Goal: Task Accomplishment & Management: Complete application form

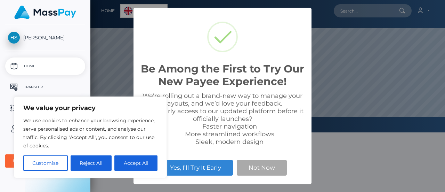
scroll to position [132, 355]
click at [127, 161] on button "Accept All" at bounding box center [135, 162] width 43 height 15
checkbox input "true"
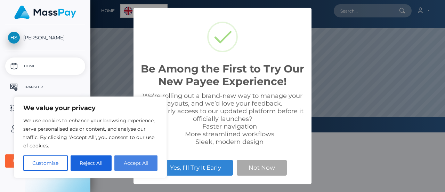
checkbox input "true"
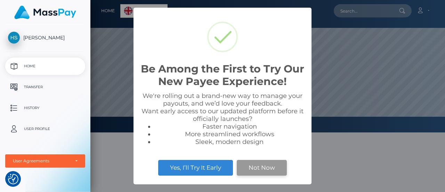
click at [253, 164] on button "Not Now" at bounding box center [262, 167] width 50 height 15
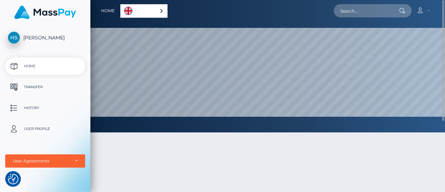
click at [135, 15] on link "English" at bounding box center [144, 11] width 47 height 13
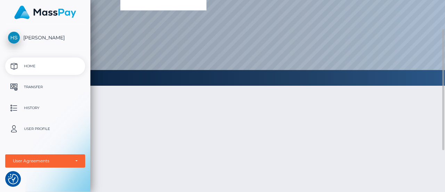
scroll to position [0, 0]
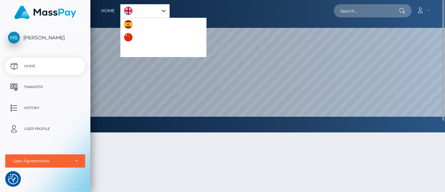
click at [164, 10] on div "English" at bounding box center [144, 11] width 49 height 14
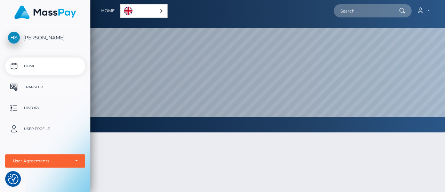
click at [40, 84] on p "Transfer" at bounding box center [45, 87] width 74 height 10
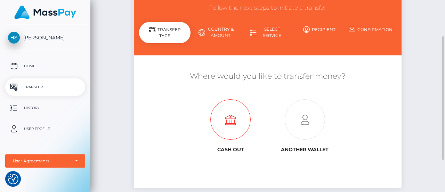
scroll to position [58, 0]
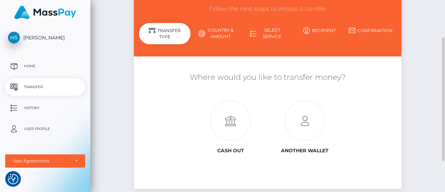
click at [225, 34] on link "Country & Amount" at bounding box center [216, 33] width 51 height 18
click at [215, 31] on link "Country & Amount" at bounding box center [216, 33] width 51 height 18
click at [170, 32] on div "Transfer Type" at bounding box center [164, 33] width 51 height 21
click at [238, 121] on icon at bounding box center [230, 121] width 74 height 40
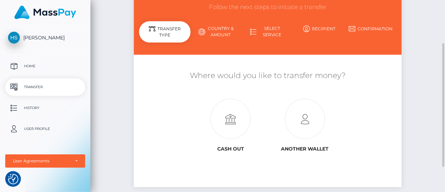
scroll to position [63, 0]
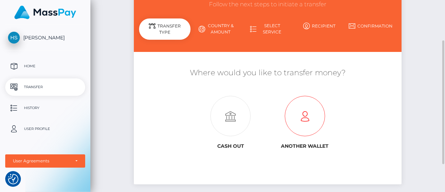
click at [304, 112] on icon at bounding box center [305, 116] width 74 height 40
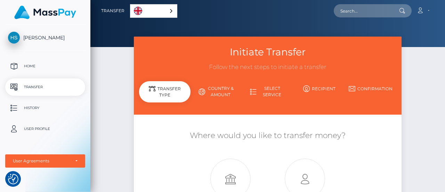
click at [135, 12] on img "Language" at bounding box center [138, 11] width 8 height 8
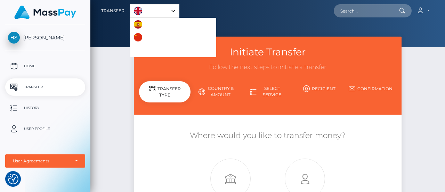
click at [140, 11] on img "Language" at bounding box center [138, 11] width 8 height 8
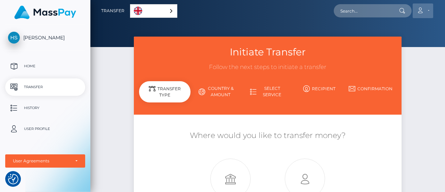
click at [425, 9] on link "Account" at bounding box center [423, 10] width 21 height 15
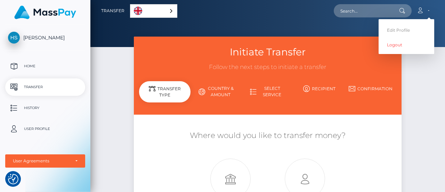
click at [314, 31] on div at bounding box center [267, 23] width 355 height 47
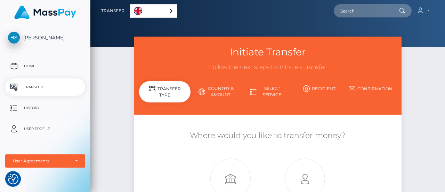
click at [35, 127] on p "User Profile" at bounding box center [45, 129] width 74 height 10
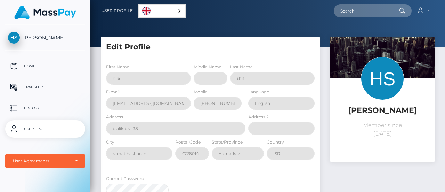
select select
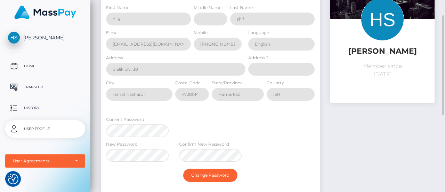
scroll to position [44, 0]
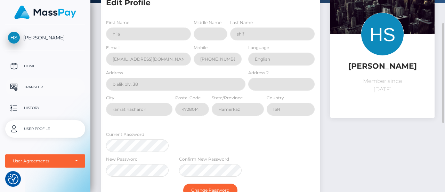
click at [31, 87] on p "Transfer" at bounding box center [45, 87] width 74 height 10
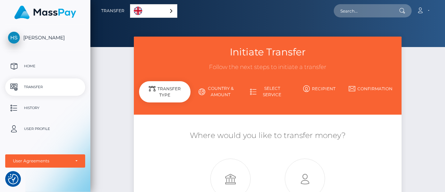
click at [223, 86] on link "Country & Amount" at bounding box center [216, 91] width 51 height 18
click at [270, 91] on link "Select Service" at bounding box center [267, 91] width 51 height 18
click at [310, 85] on link "Recipient" at bounding box center [319, 88] width 51 height 12
click at [365, 91] on link "Confirmation" at bounding box center [370, 88] width 51 height 12
